Goal: Task Accomplishment & Management: Use online tool/utility

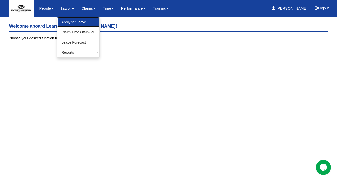
click at [65, 22] on link "Apply for Leave" at bounding box center [79, 22] width 42 height 10
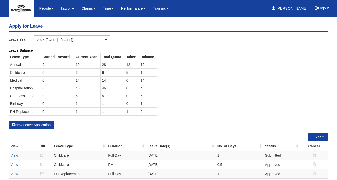
select select "50"
click at [202, 67] on div "Leave Balance Leave Type Carried Forward Current Year Total Quota Taken Balance…" at bounding box center [165, 84] width 320 height 73
click at [83, 84] on td "46" at bounding box center [87, 88] width 26 height 8
click at [86, 74] on td "6" at bounding box center [87, 72] width 26 height 8
click at [87, 69] on td "6" at bounding box center [87, 72] width 26 height 8
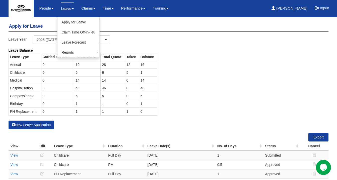
click at [69, 11] on link "Leave" at bounding box center [67, 9] width 13 height 12
click at [72, 41] on link "Leave Forecast" at bounding box center [79, 42] width 42 height 10
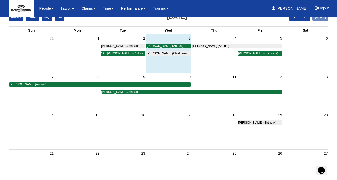
scroll to position [20, 0]
